Goal: Task Accomplishment & Management: Use online tool/utility

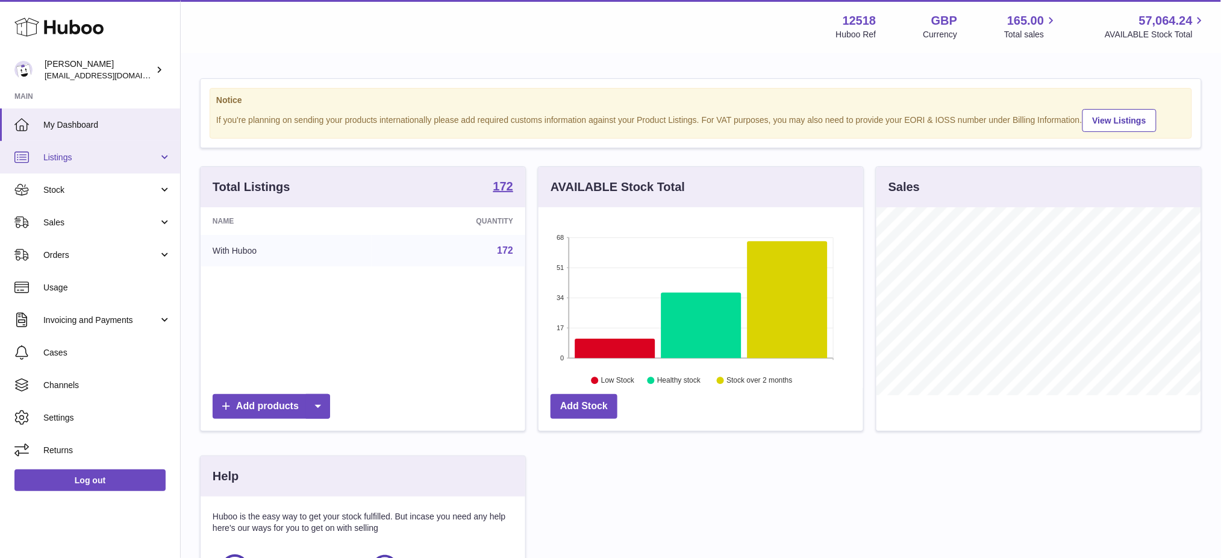
scroll to position [187, 325]
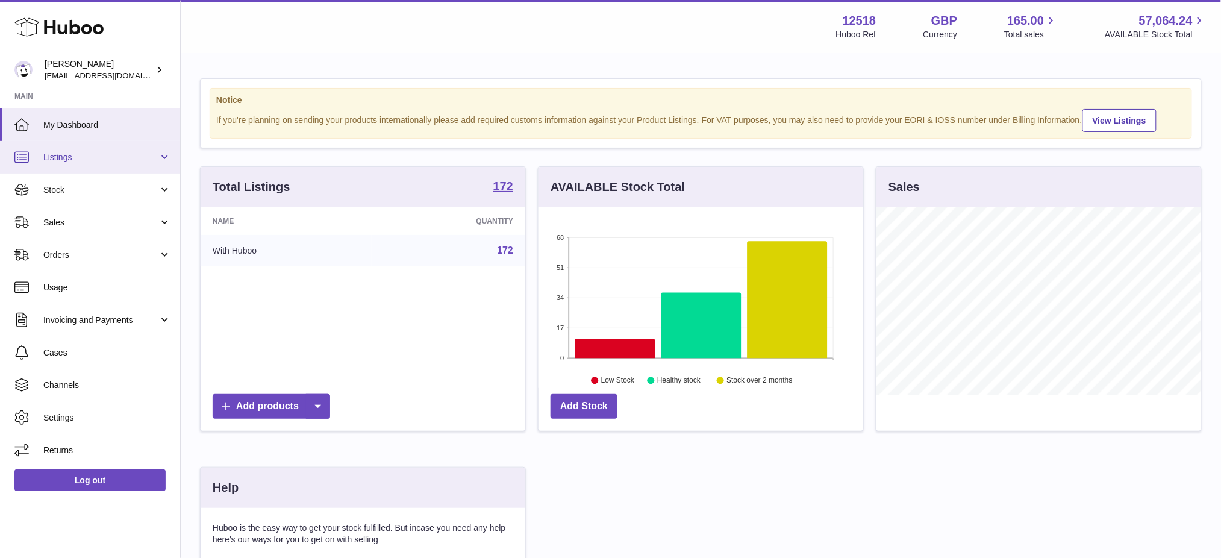
click at [110, 164] on link "Listings" at bounding box center [90, 157] width 180 height 33
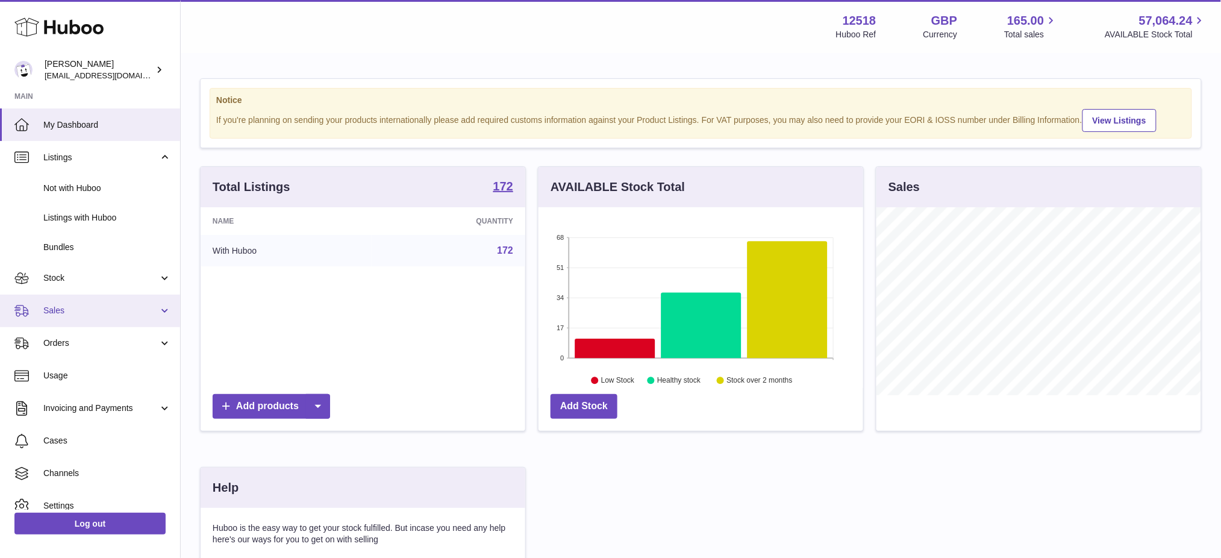
click at [70, 315] on span "Sales" at bounding box center [100, 310] width 115 height 11
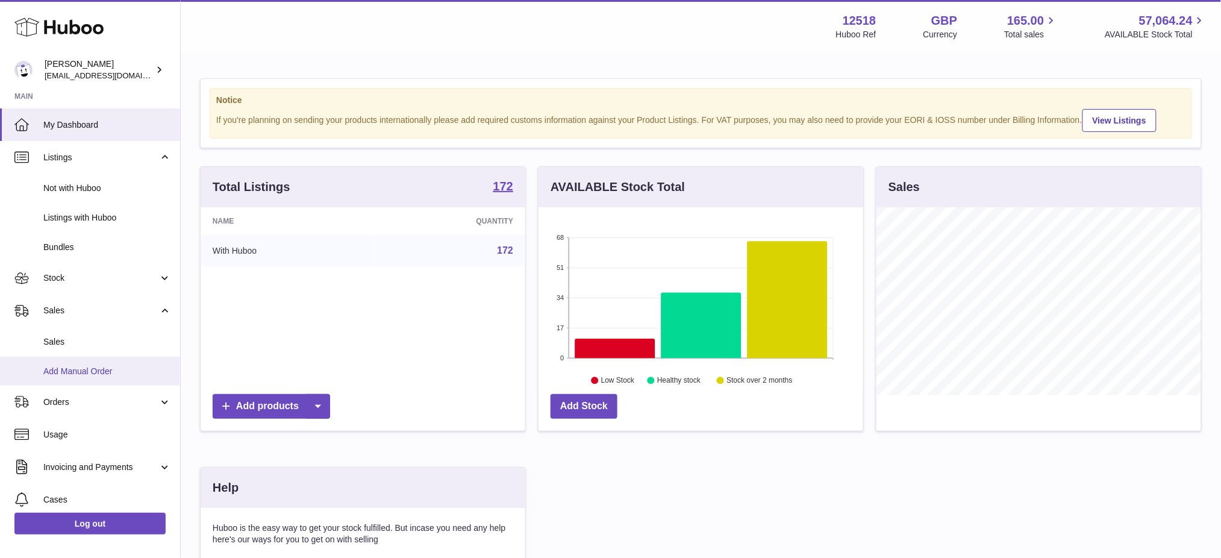
click at [84, 366] on span "Add Manual Order" at bounding box center [107, 371] width 128 height 11
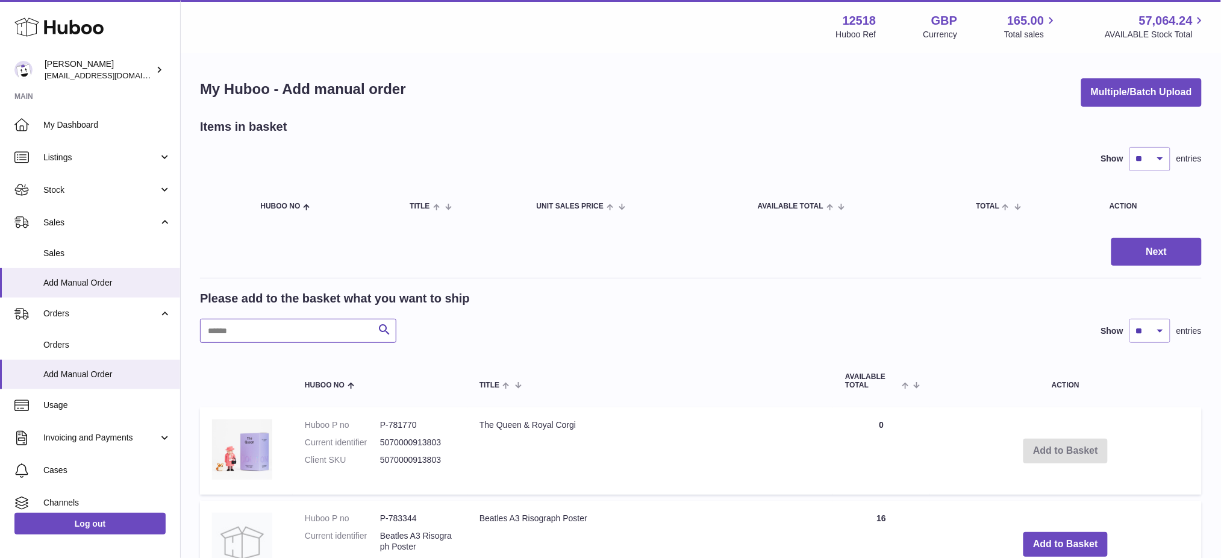
click at [283, 333] on input "text" at bounding box center [298, 331] width 196 height 24
paste input "******"
type input "******"
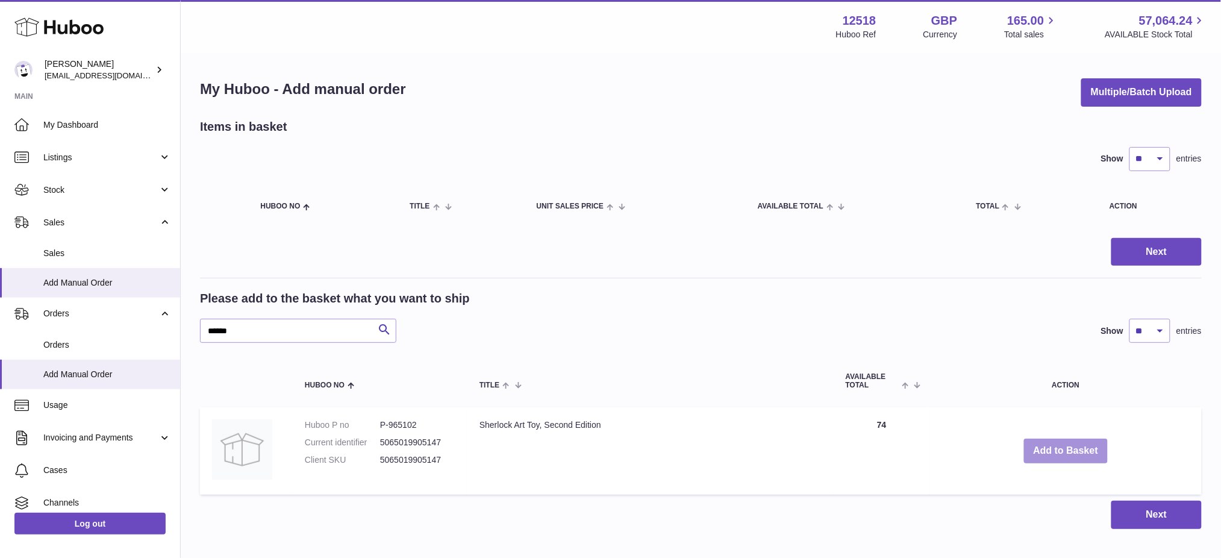
drag, startPoint x: 1055, startPoint y: 451, endPoint x: 641, endPoint y: 395, distance: 417.2
click at [1055, 451] on button "Add to Basket" at bounding box center [1066, 451] width 84 height 25
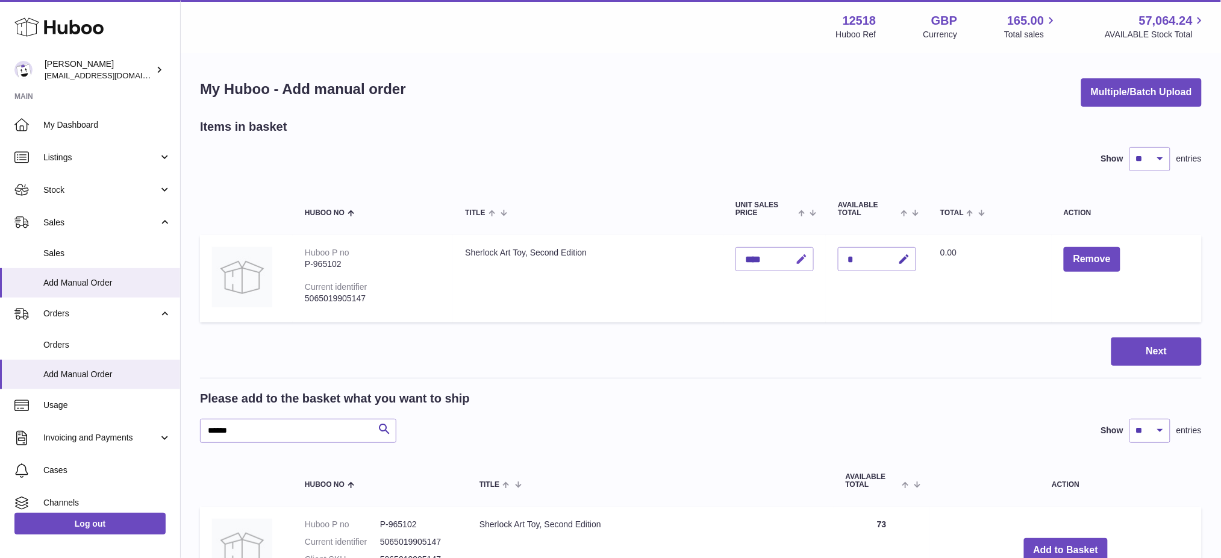
click at [808, 263] on icon "button" at bounding box center [801, 259] width 13 height 13
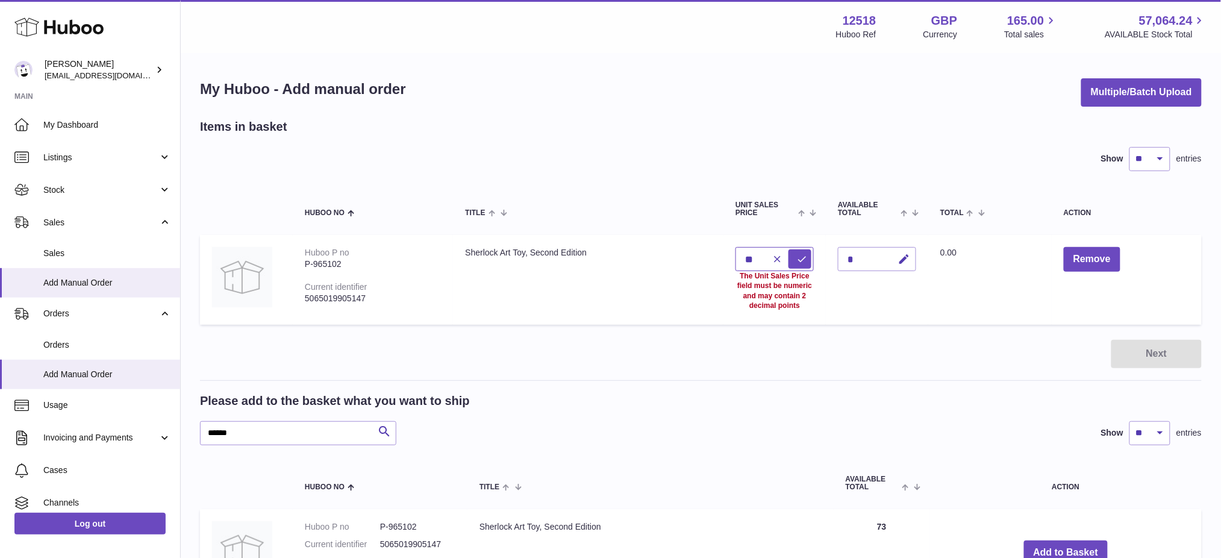
type input "*"
